Goal: Task Accomplishment & Management: Manage account settings

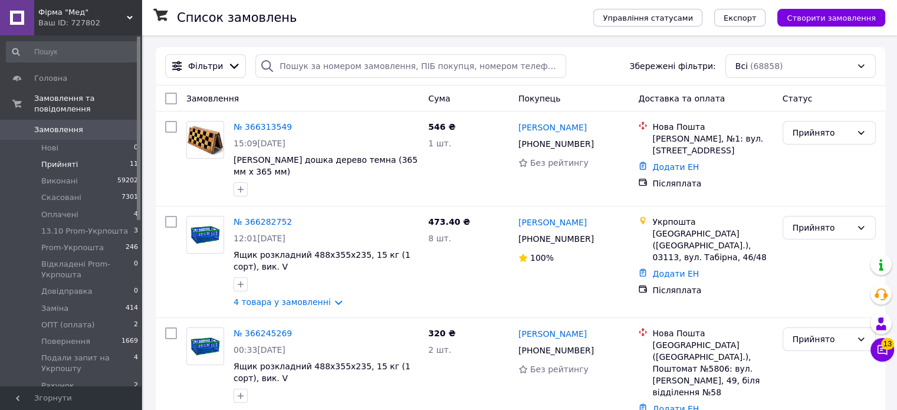
click at [86, 156] on li "Прийняті 11" at bounding box center [72, 164] width 145 height 17
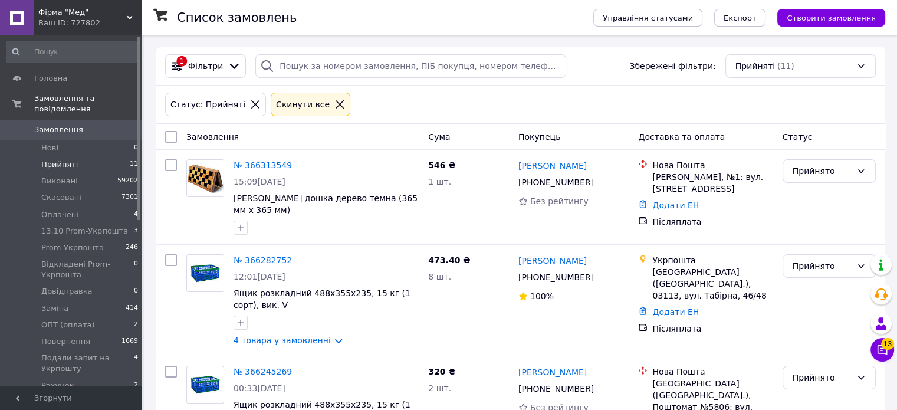
click at [250, 103] on icon at bounding box center [255, 104] width 11 height 11
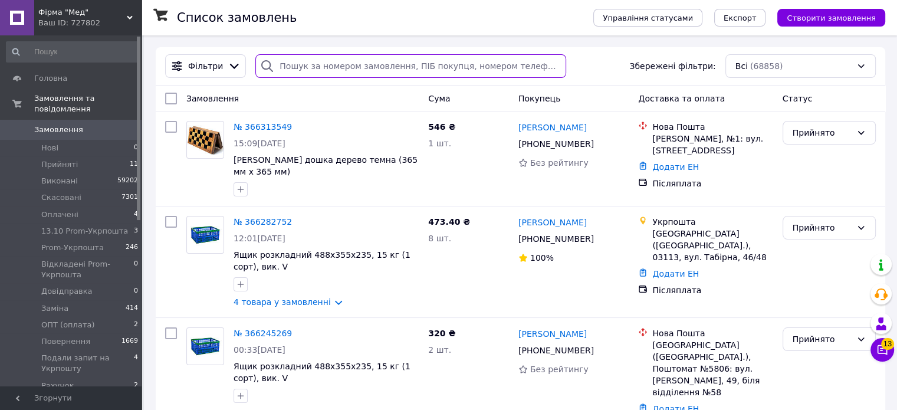
click at [342, 68] on input "search" at bounding box center [410, 66] width 311 height 24
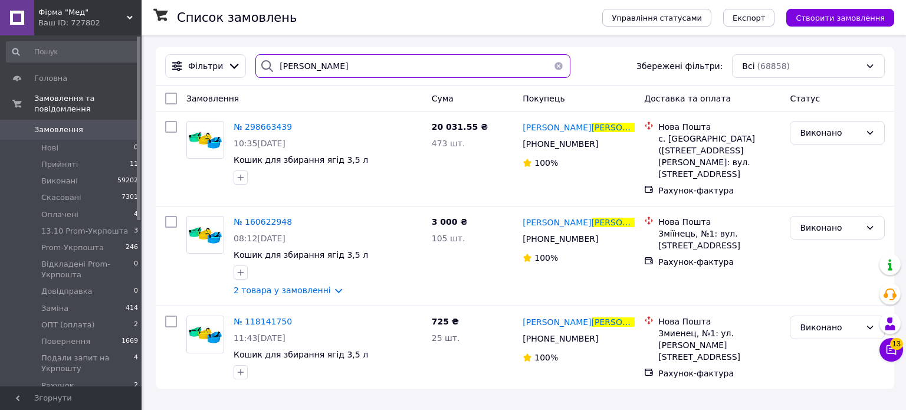
type input "[PERSON_NAME]"
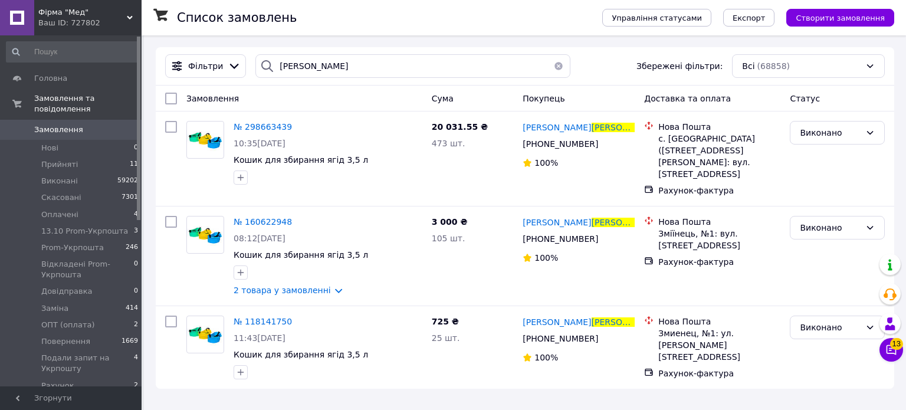
click at [57, 124] on span "Замовлення" at bounding box center [58, 129] width 49 height 11
